Goal: Information Seeking & Learning: Learn about a topic

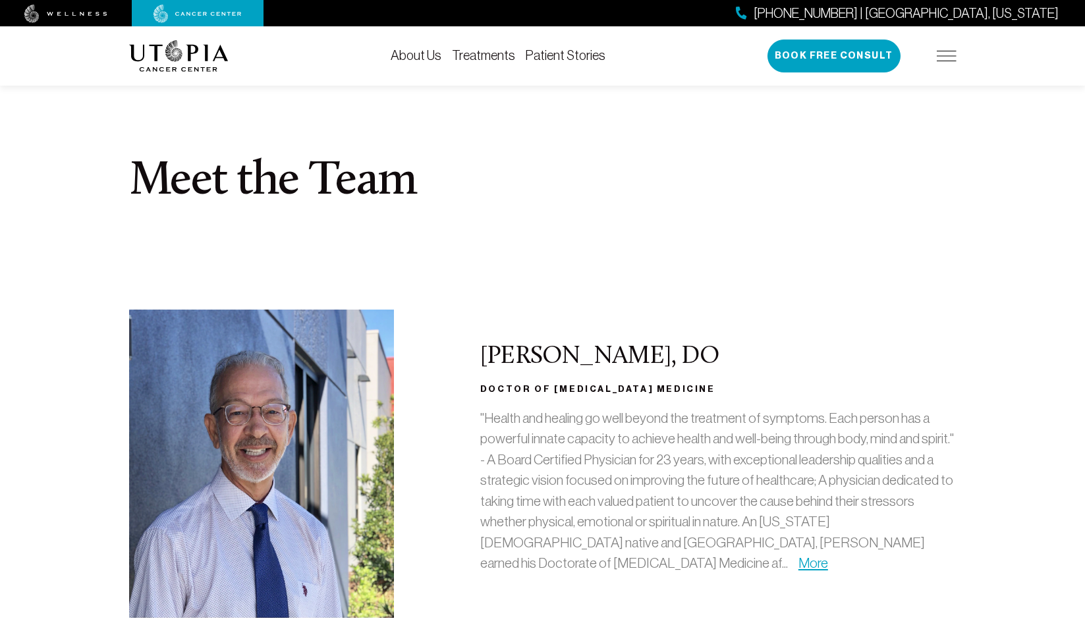
click at [476, 53] on link "Treatments" at bounding box center [483, 55] width 63 height 14
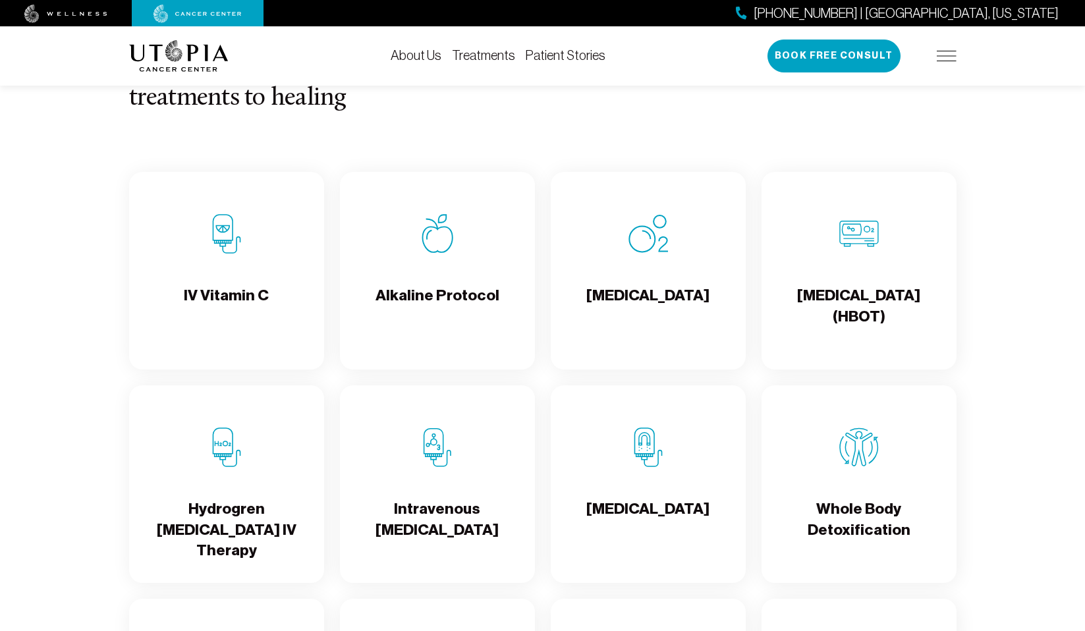
scroll to position [1305, 0]
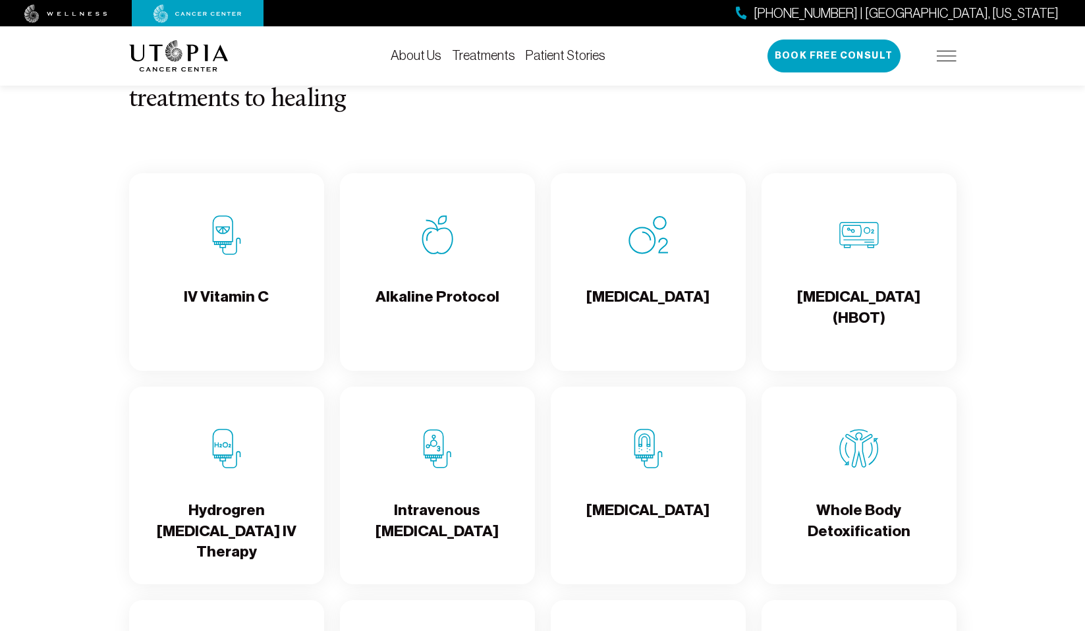
drag, startPoint x: 789, startPoint y: 199, endPoint x: 783, endPoint y: 200, distance: 6.6
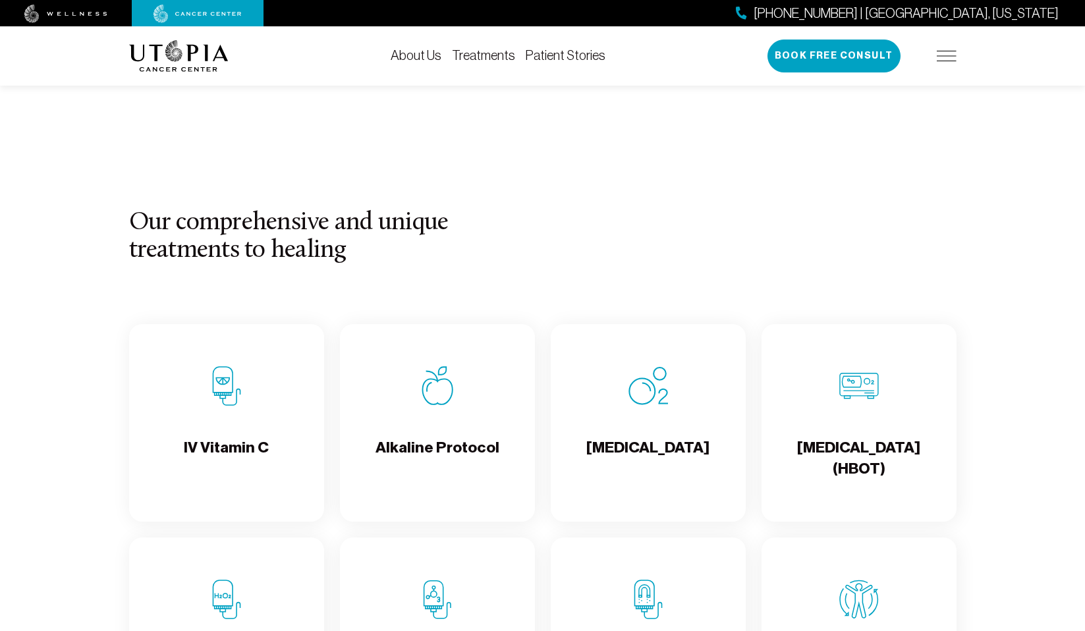
scroll to position [1176, 0]
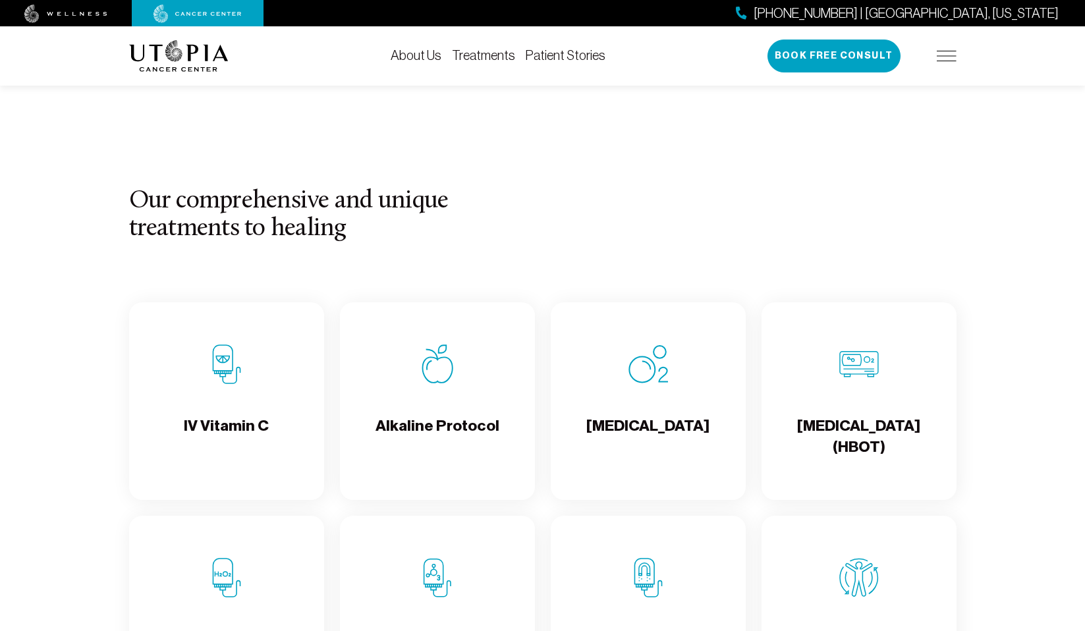
click at [804, 472] on div "[MEDICAL_DATA] (HBOT)" at bounding box center [858, 401] width 195 height 198
